Goal: Find specific page/section: Find specific page/section

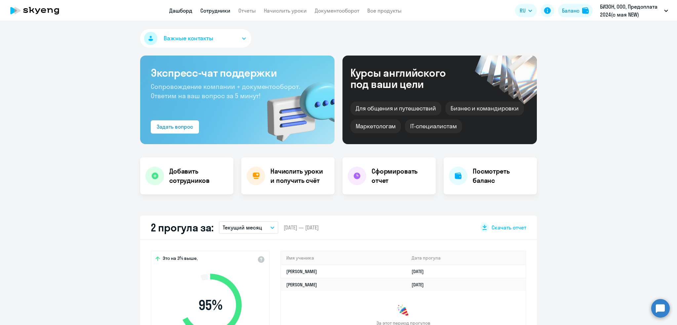
click at [213, 10] on link "Сотрудники" at bounding box center [215, 10] width 30 height 7
select select "30"
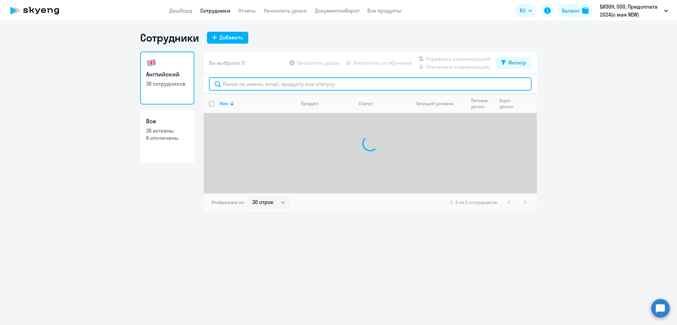
click at [229, 87] on input "text" at bounding box center [370, 83] width 322 height 13
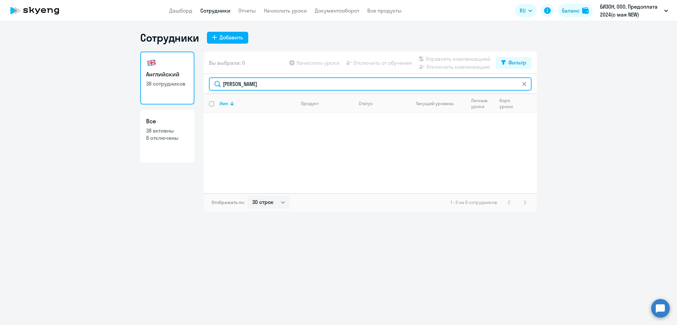
type input "[PERSON_NAME]"
click at [420, 309] on div "Сотрудники Добавить Английский 38 сотрудников Все 38 активны 8 отключены Вы выб…" at bounding box center [338, 173] width 677 height 304
click at [186, 12] on link "Дашборд" at bounding box center [180, 10] width 23 height 7
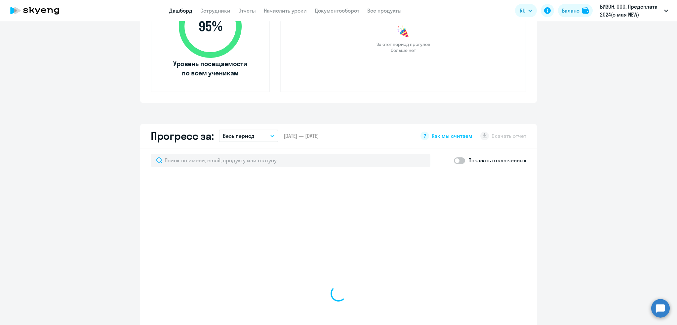
scroll to position [271, 0]
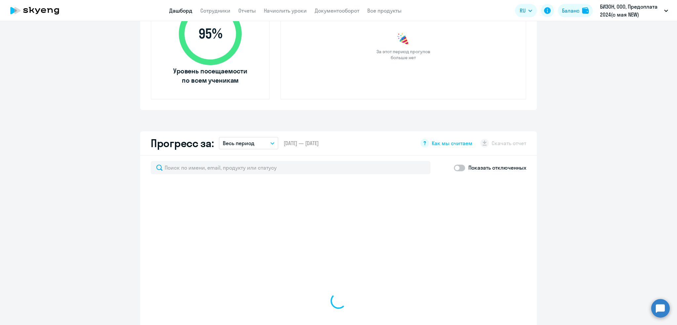
select select "30"
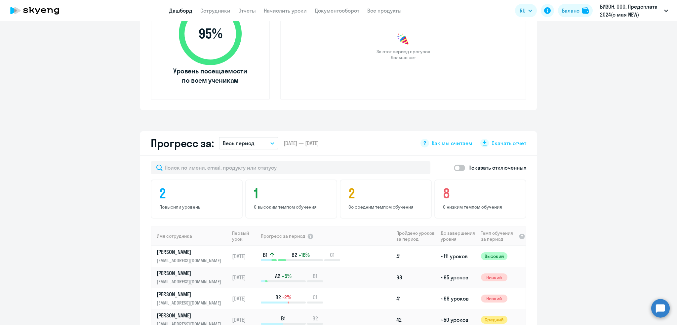
click at [458, 168] on span at bounding box center [459, 168] width 11 height 7
click at [454, 168] on input "checkbox" at bounding box center [453, 168] width 0 height 0
checkbox input "true"
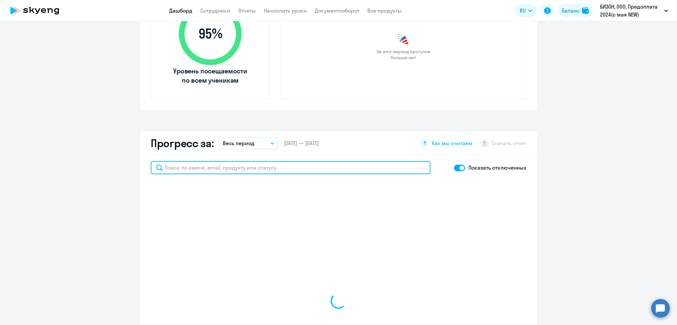
click at [353, 163] on input "text" at bounding box center [291, 167] width 280 height 13
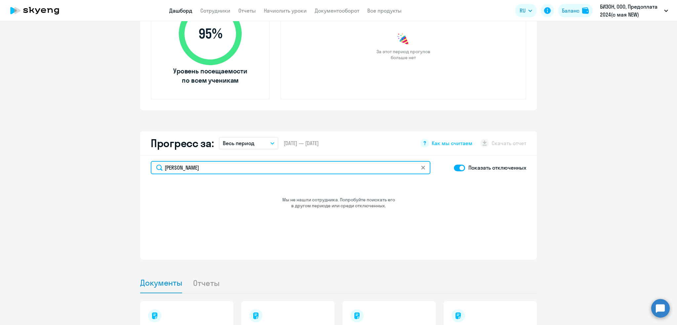
type input "[PERSON_NAME]"
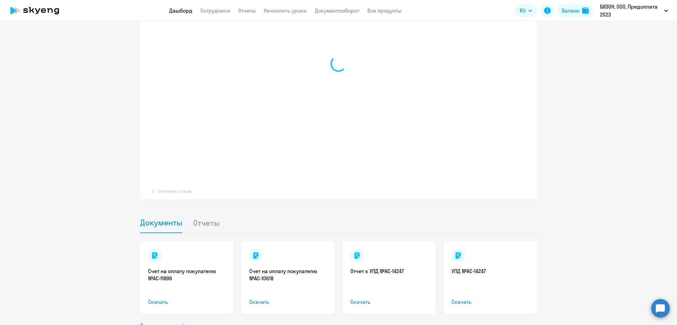
scroll to position [478, 0]
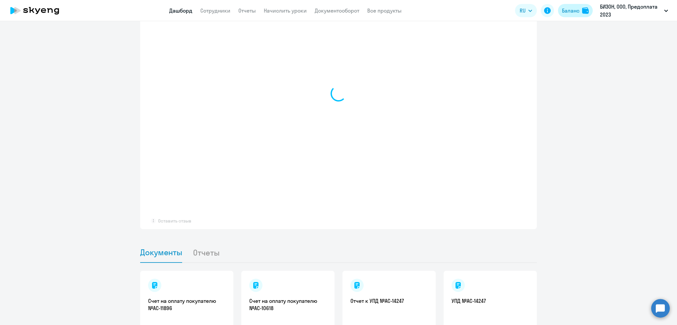
select select "30"
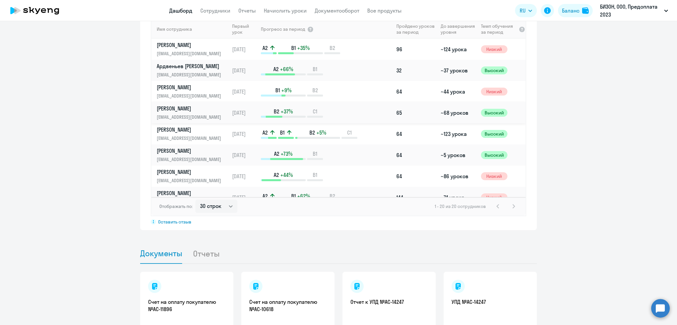
scroll to position [0, 0]
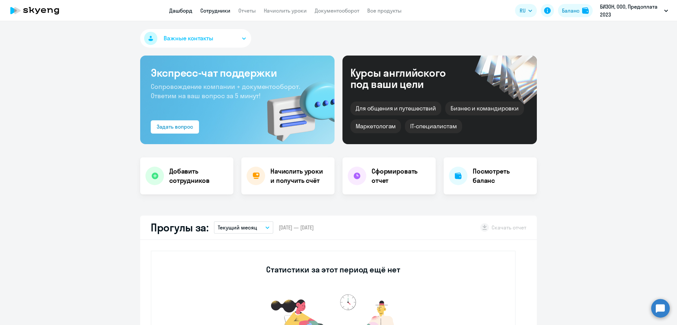
click at [219, 11] on link "Сотрудники" at bounding box center [215, 10] width 30 height 7
select select "30"
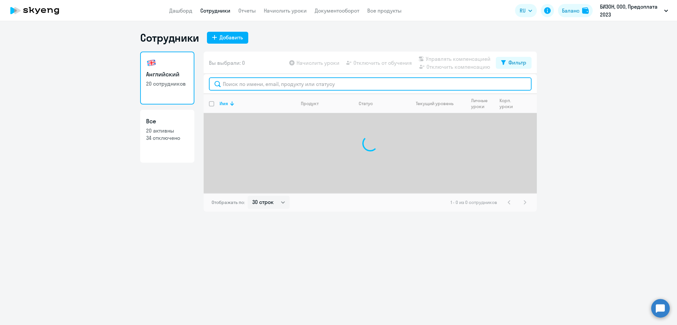
click at [248, 84] on input "text" at bounding box center [370, 83] width 322 height 13
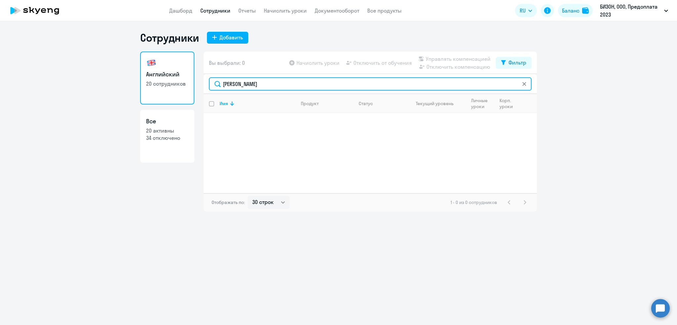
type input "[PERSON_NAME]"
